Goal: Information Seeking & Learning: Check status

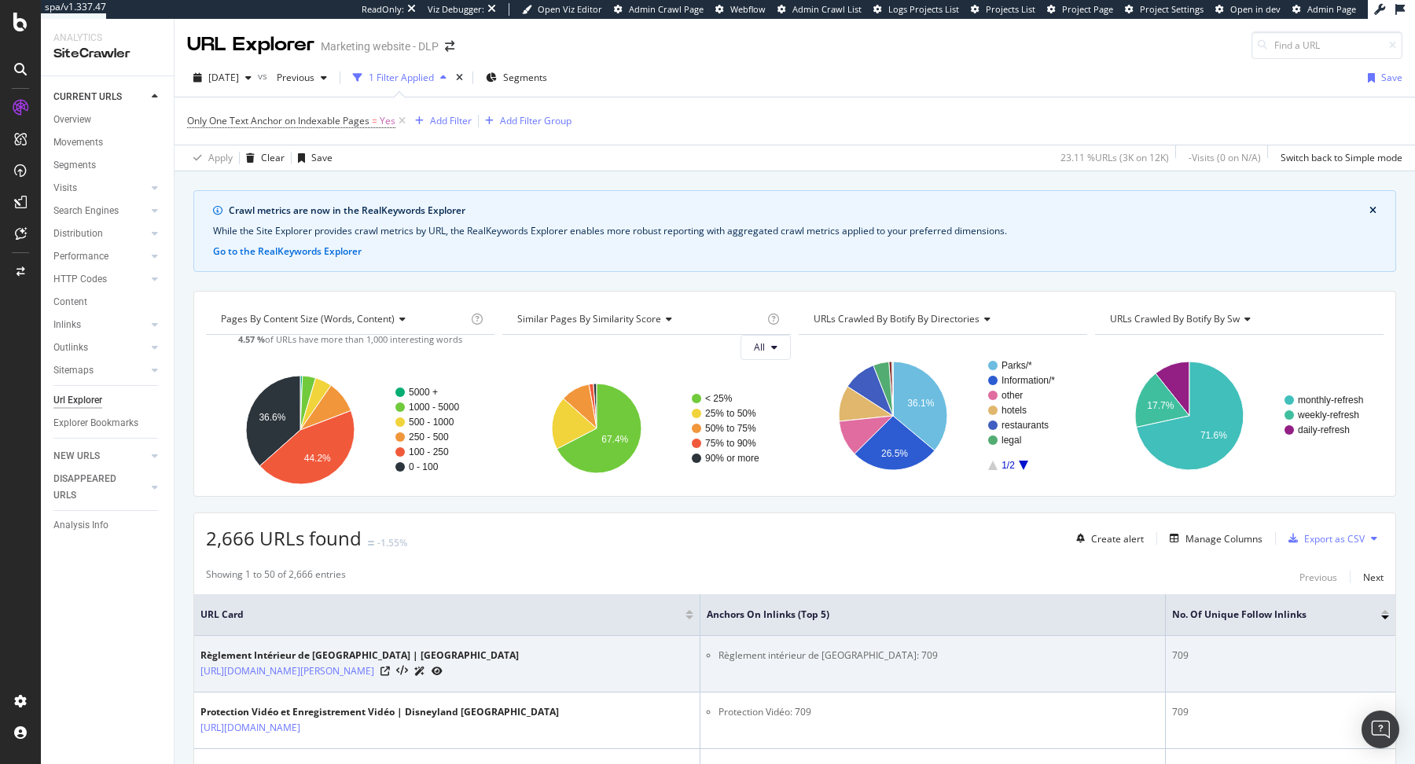
scroll to position [515, 0]
